Goal: Check status: Check status

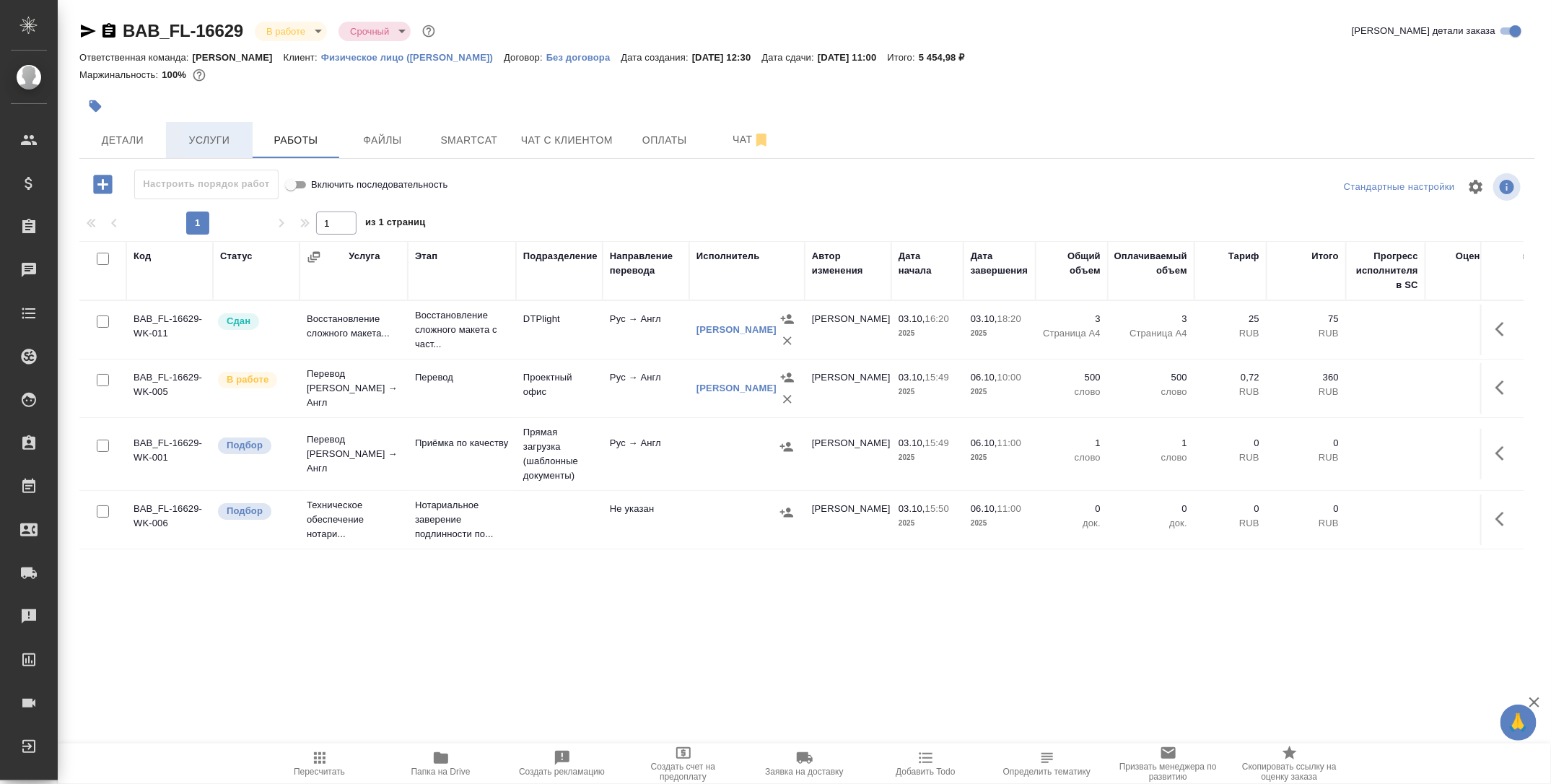
click at [209, 153] on button "Услуги" at bounding box center [210, 140] width 86 height 36
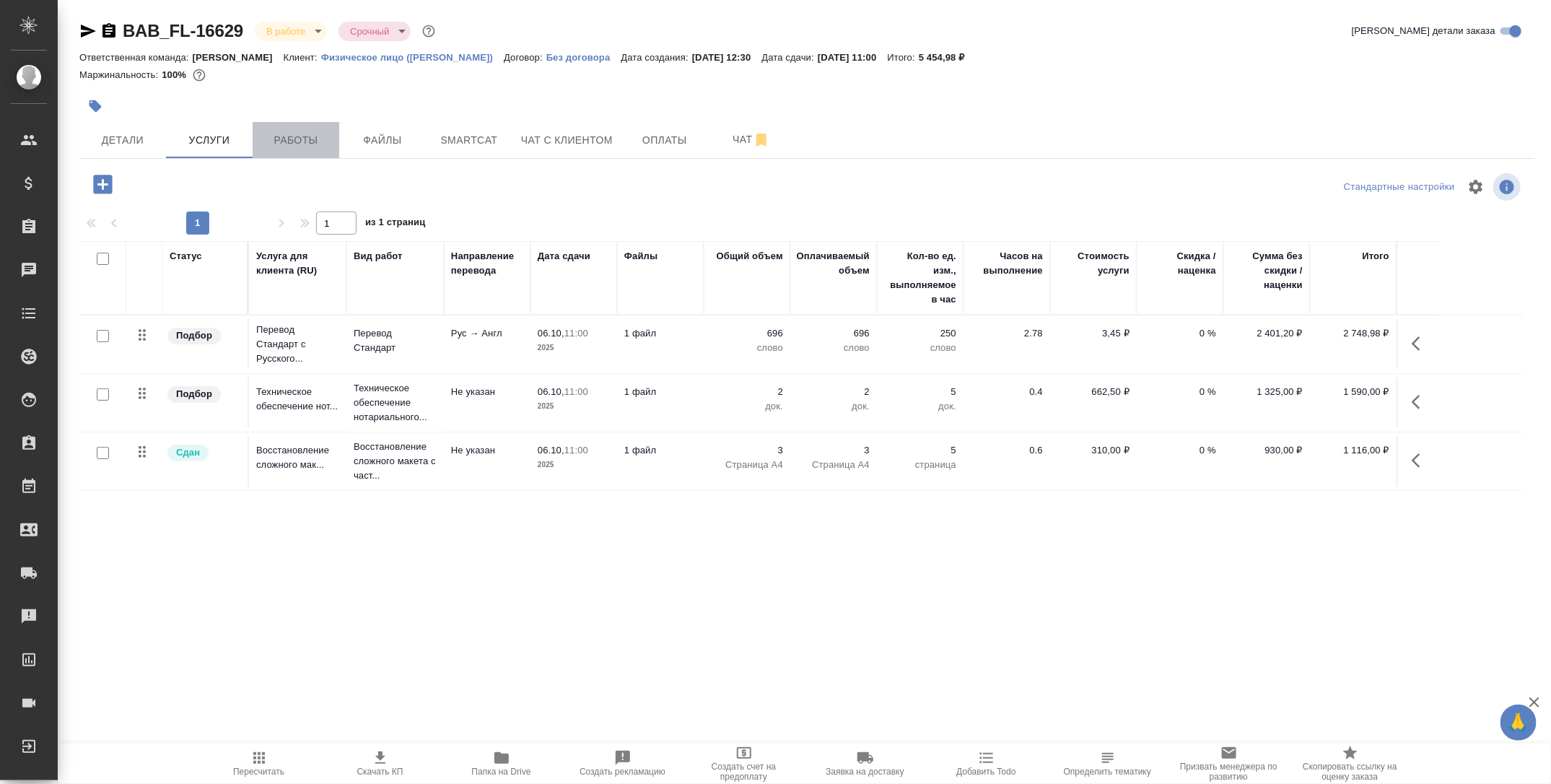
click at [280, 152] on button "Работы" at bounding box center [296, 140] width 86 height 36
